Goal: Task Accomplishment & Management: Complete application form

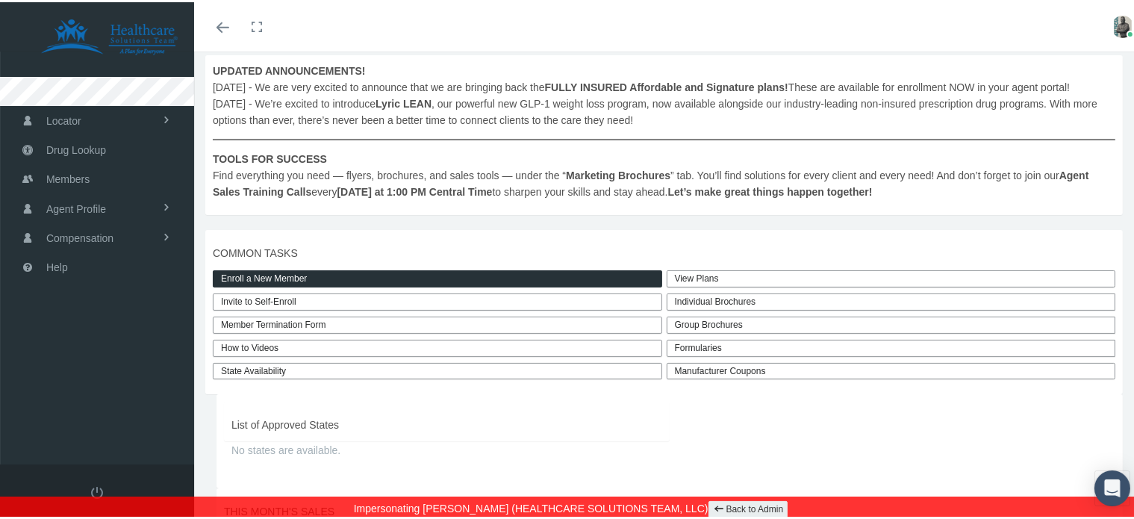
scroll to position [224, 0]
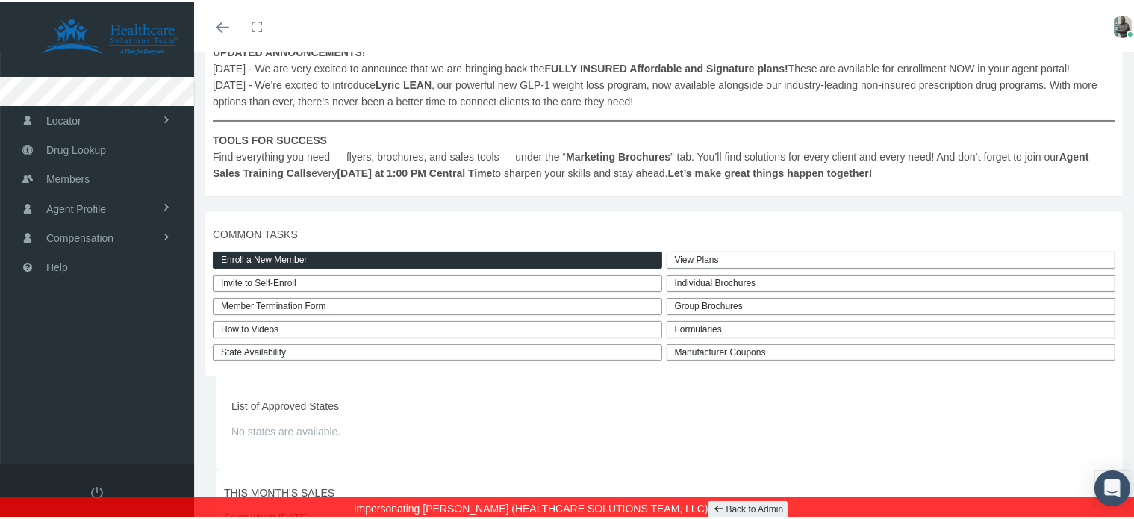
click at [353, 267] on link "Enroll a New Member" at bounding box center [437, 257] width 449 height 17
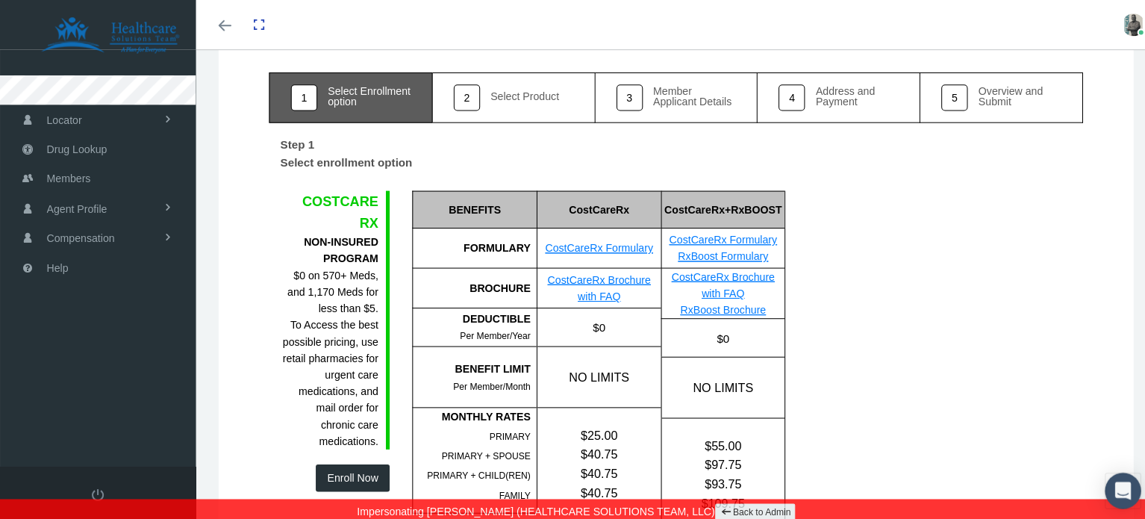
scroll to position [224, 0]
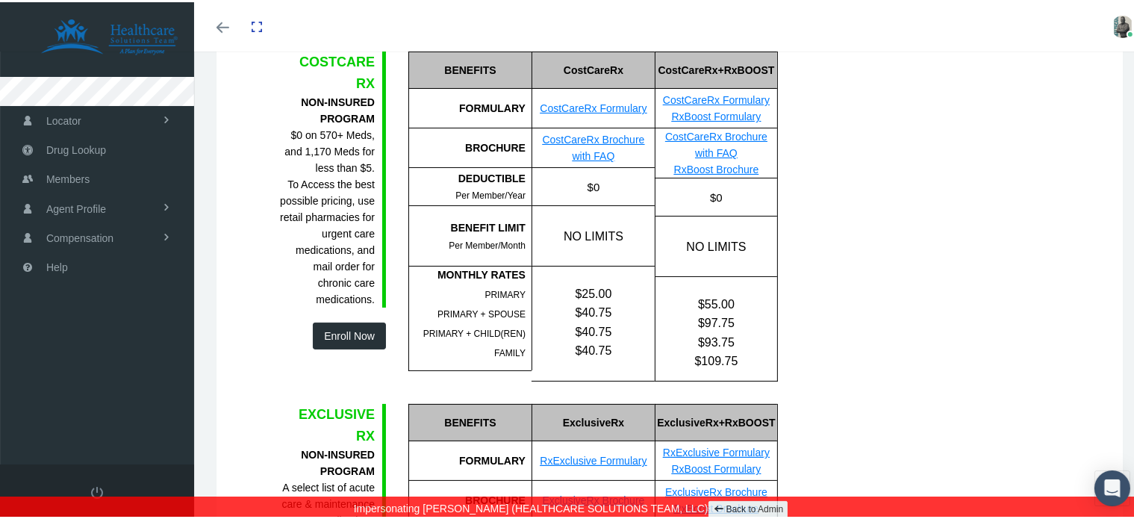
click at [337, 328] on button "Enroll Now" at bounding box center [349, 333] width 73 height 27
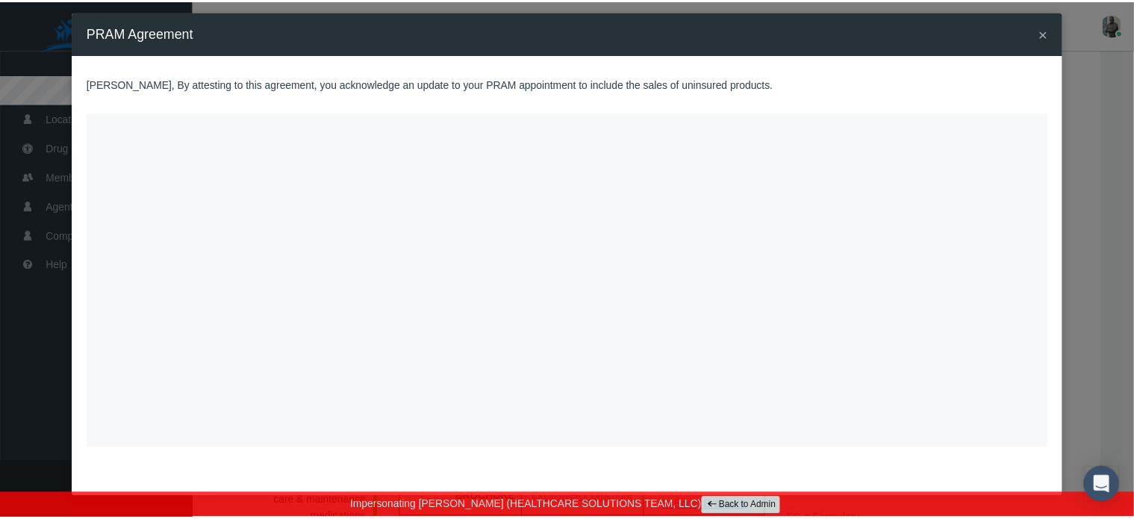
scroll to position [13, 0]
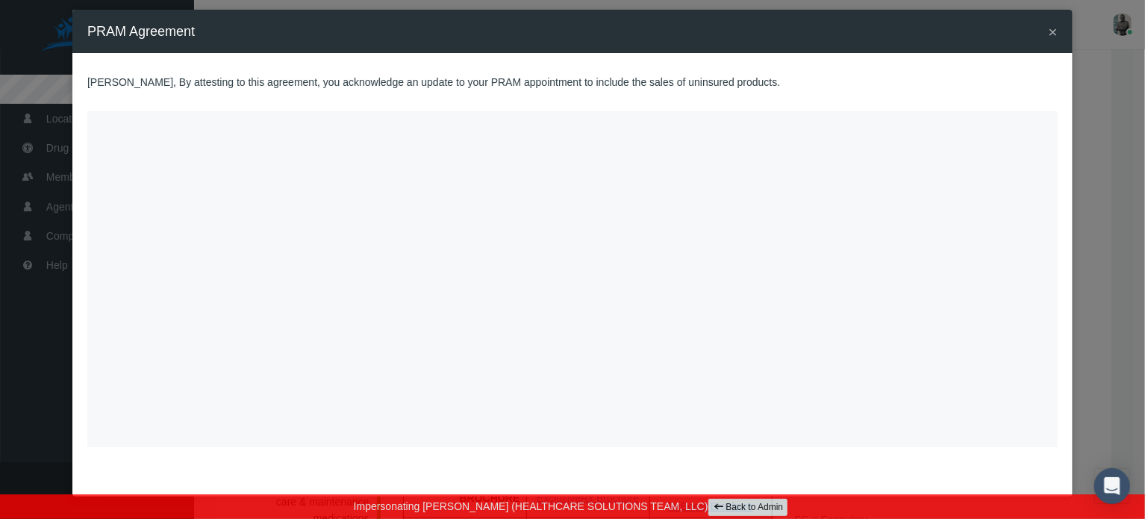
click at [1049, 28] on span "×" at bounding box center [1053, 31] width 9 height 17
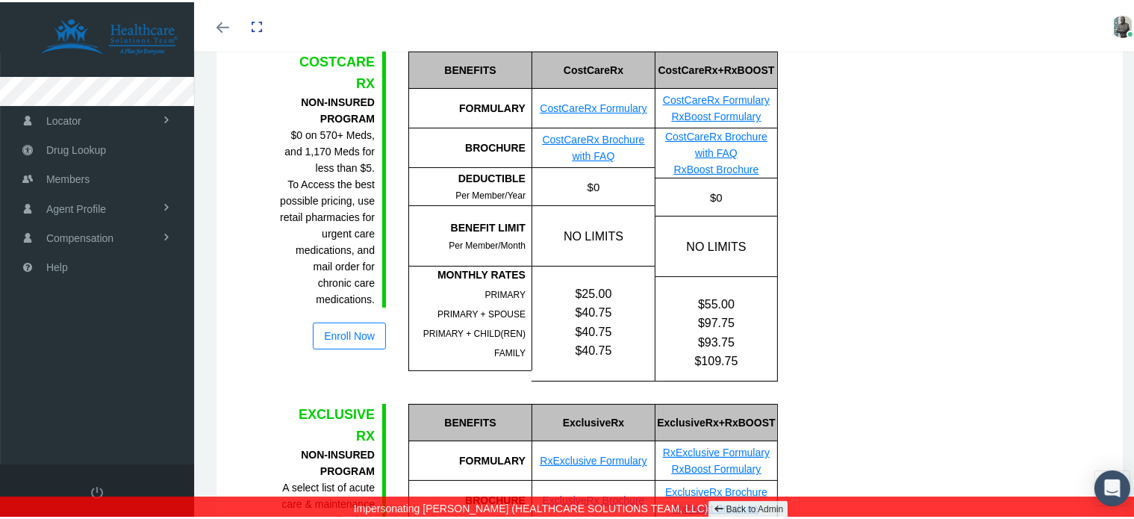
scroll to position [0, 0]
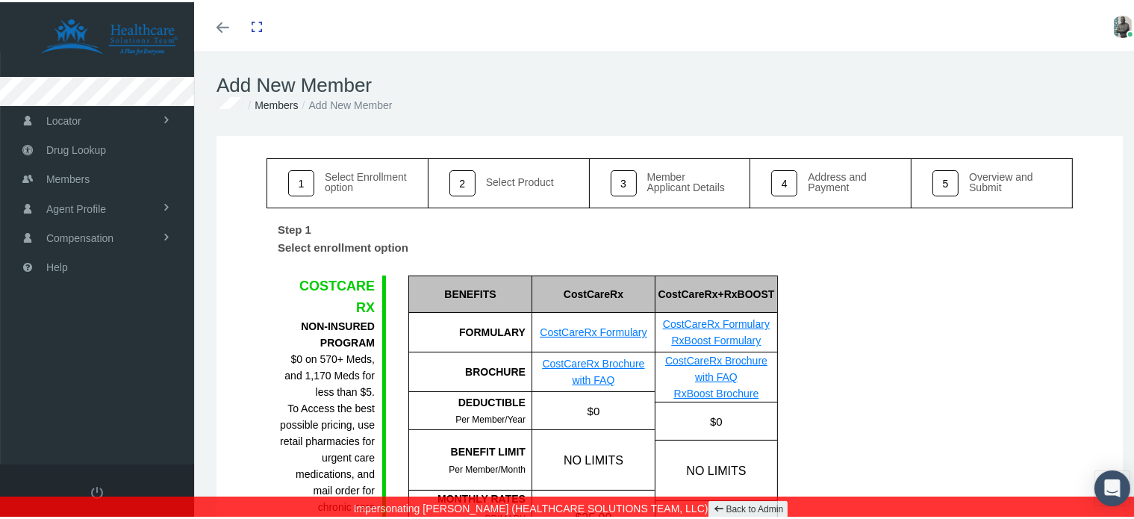
click at [727, 507] on link "Back to Admin" at bounding box center [748, 507] width 80 height 17
